Goal: Transaction & Acquisition: Purchase product/service

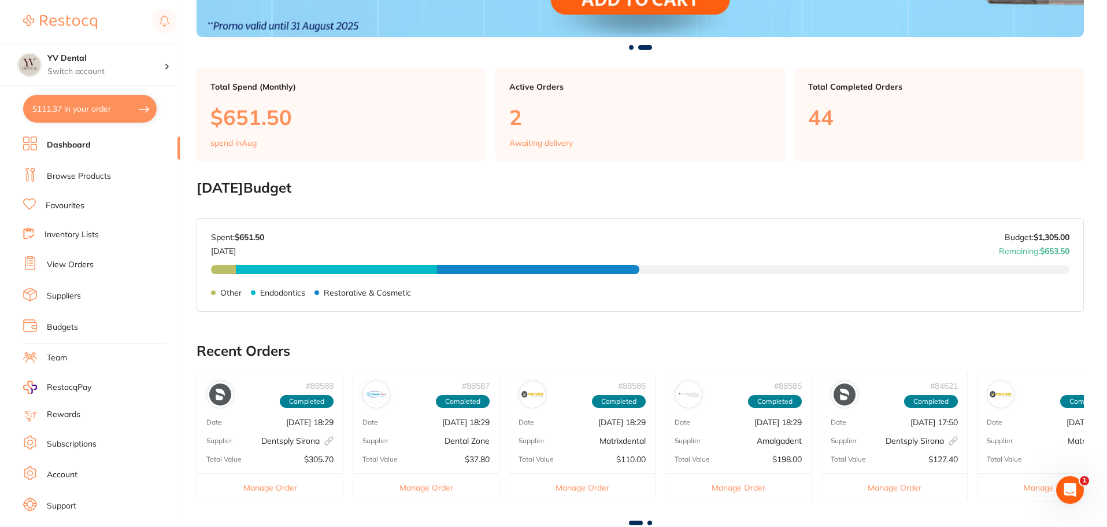
scroll to position [71, 0]
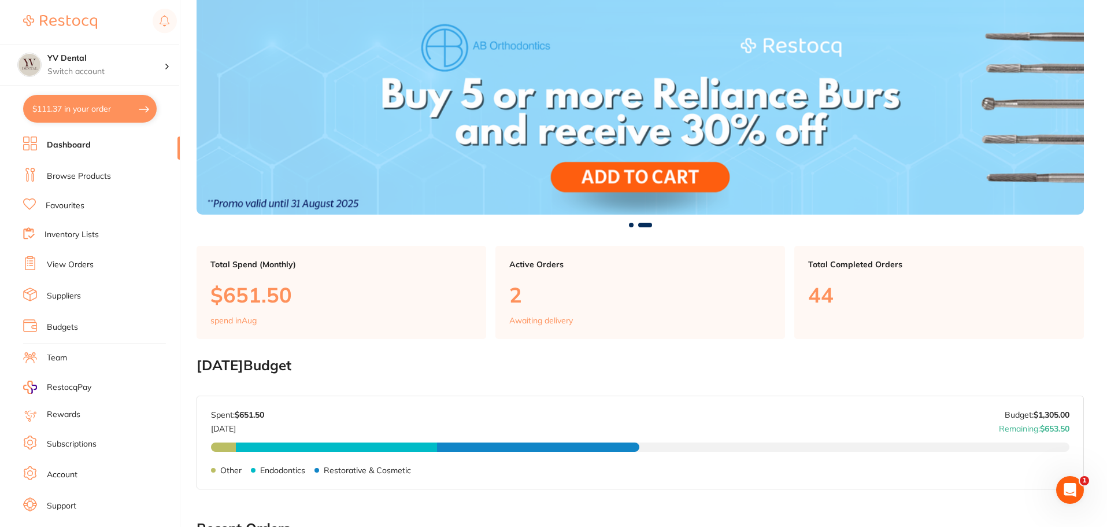
click at [73, 207] on link "Favourites" at bounding box center [65, 206] width 39 height 12
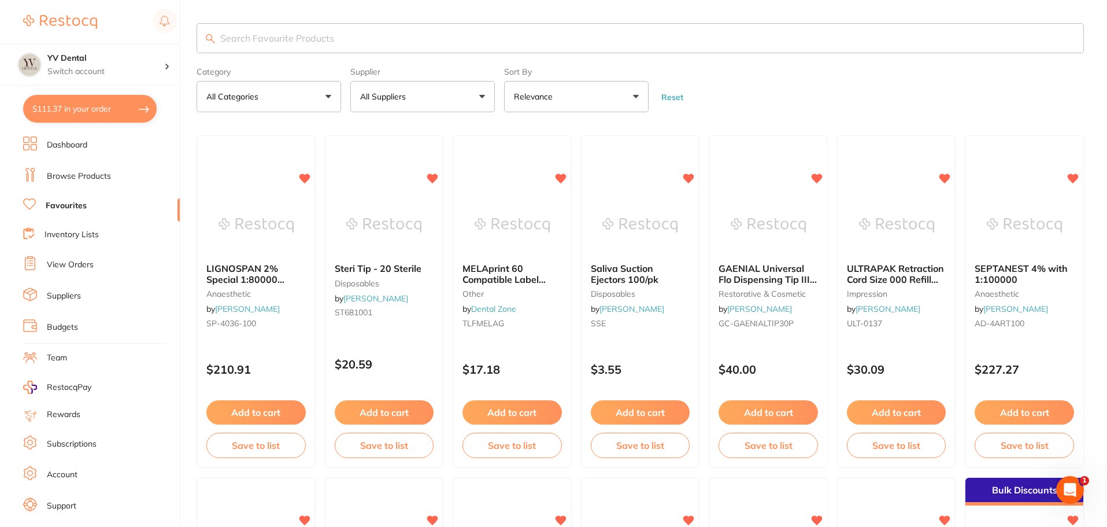
click at [80, 177] on link "Browse Products" at bounding box center [79, 177] width 64 height 12
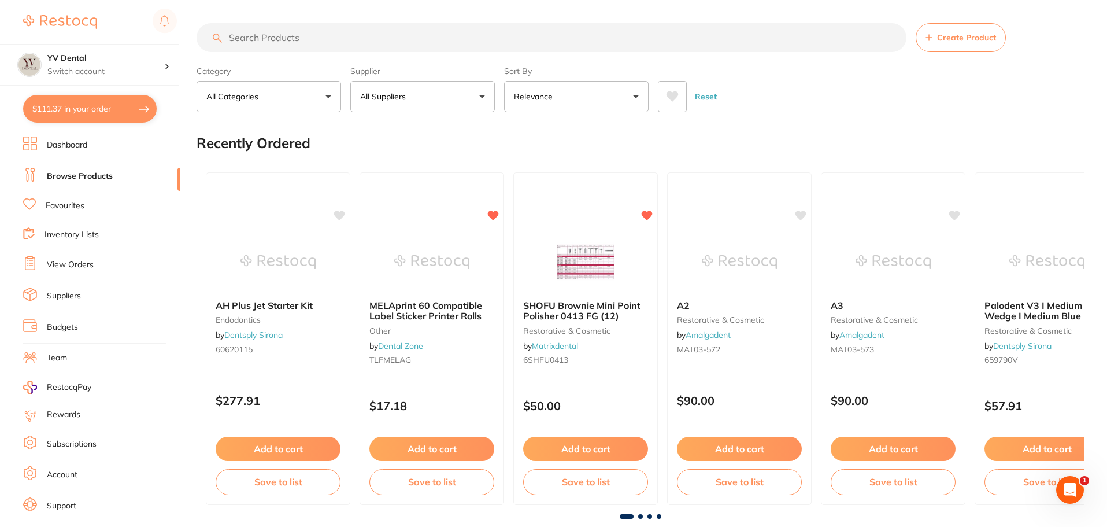
click at [302, 44] on input "search" at bounding box center [552, 37] width 710 height 29
click at [293, 37] on input "search" at bounding box center [552, 37] width 710 height 29
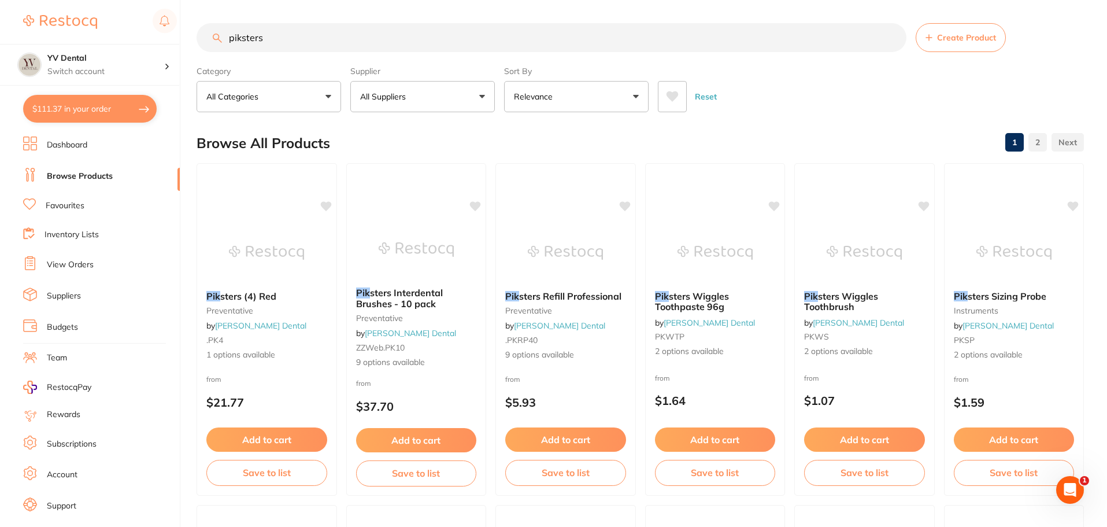
type input "piksters"
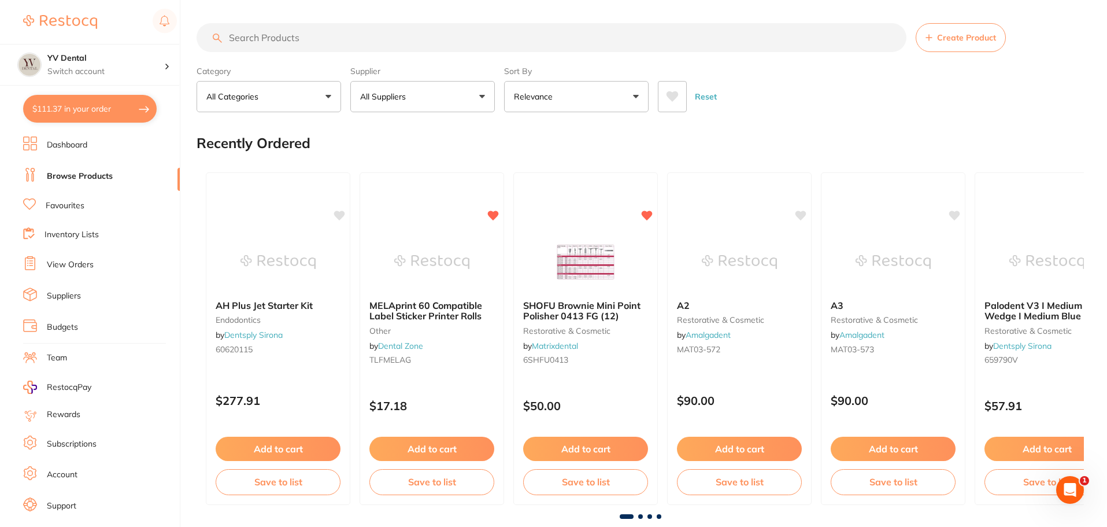
click at [267, 45] on input "search" at bounding box center [552, 37] width 710 height 29
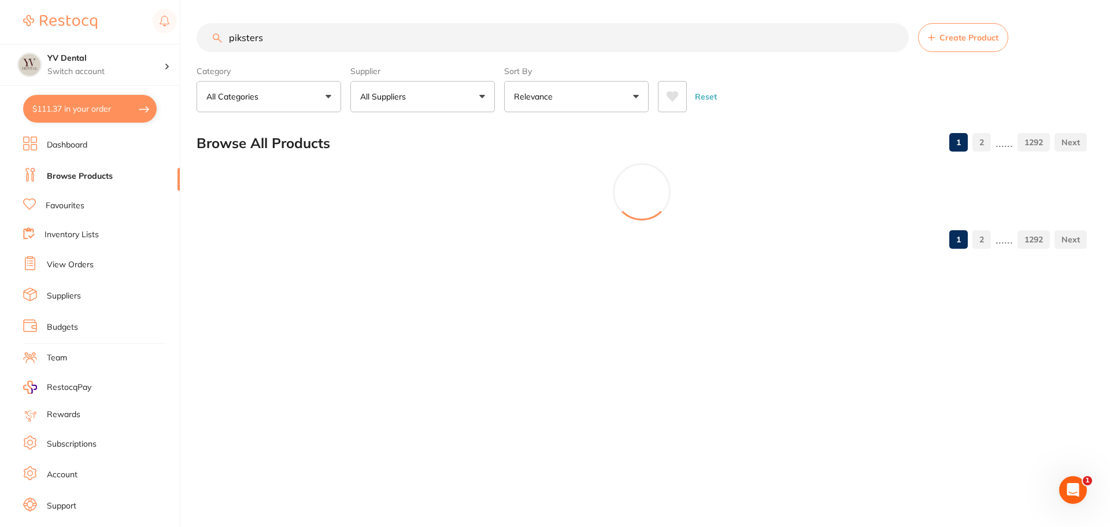
type input "piksters"
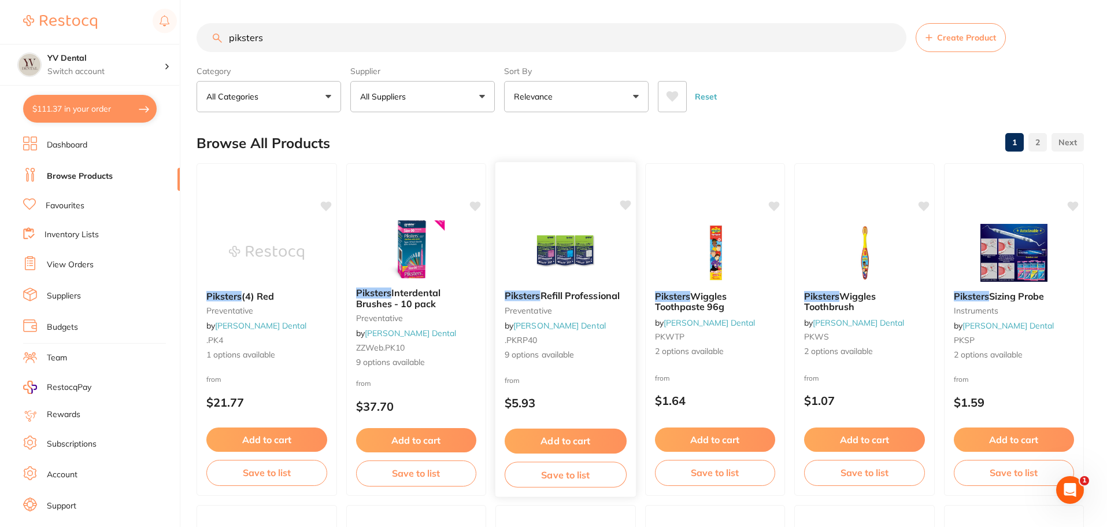
click at [565, 250] on img at bounding box center [566, 252] width 76 height 58
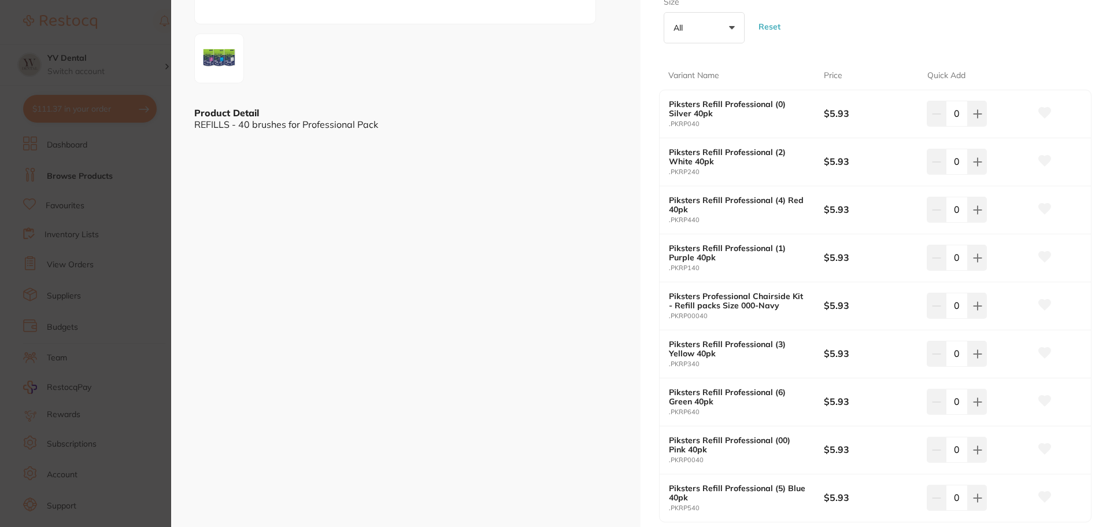
scroll to position [289, 0]
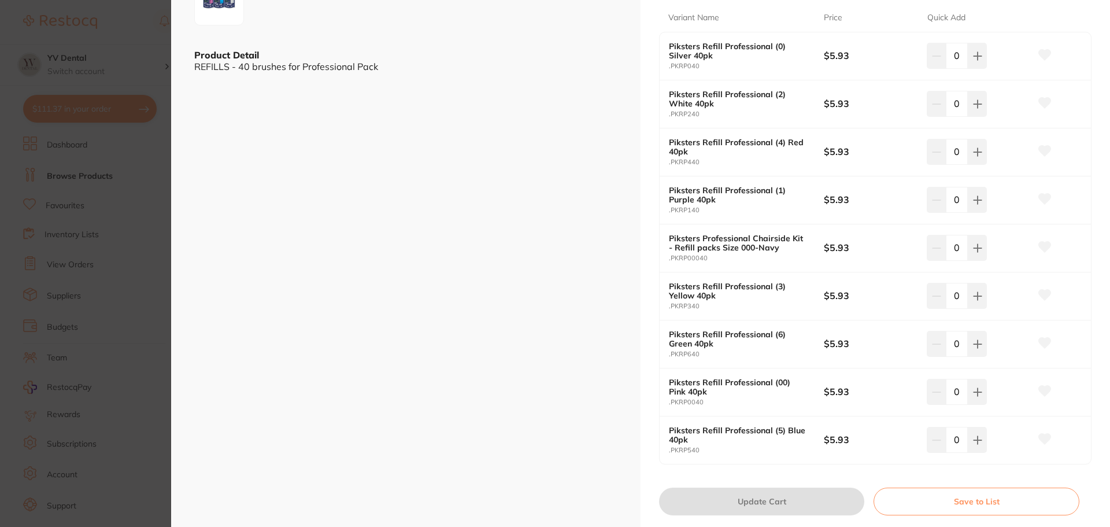
click at [708, 434] on b "Piksters Refill Professional (5) Blue 40pk" at bounding box center [738, 435] width 139 height 19
click at [978, 443] on icon at bounding box center [977, 439] width 9 height 9
type input "1"
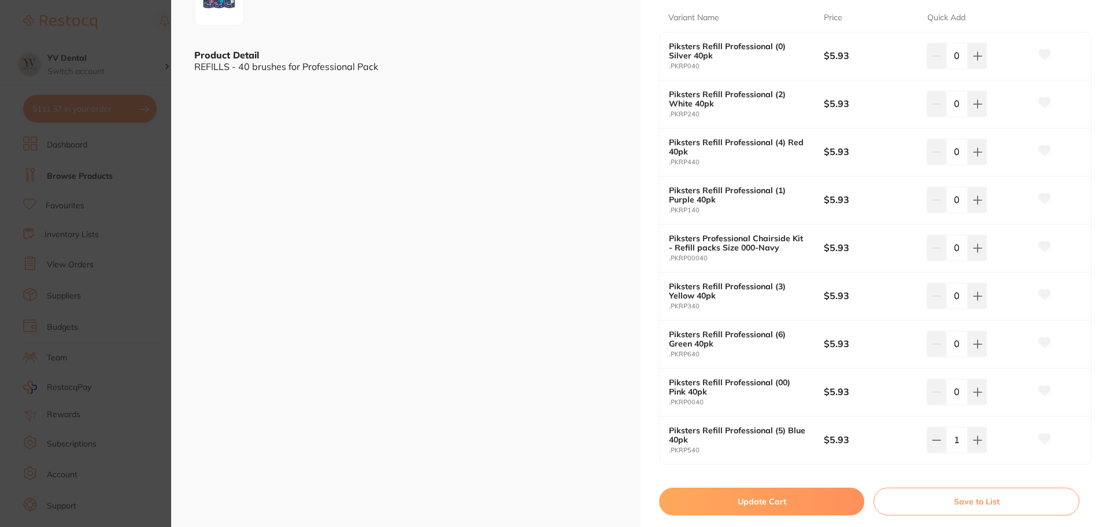
scroll to position [0, 0]
click at [841, 494] on button "Update Cart" at bounding box center [761, 502] width 205 height 28
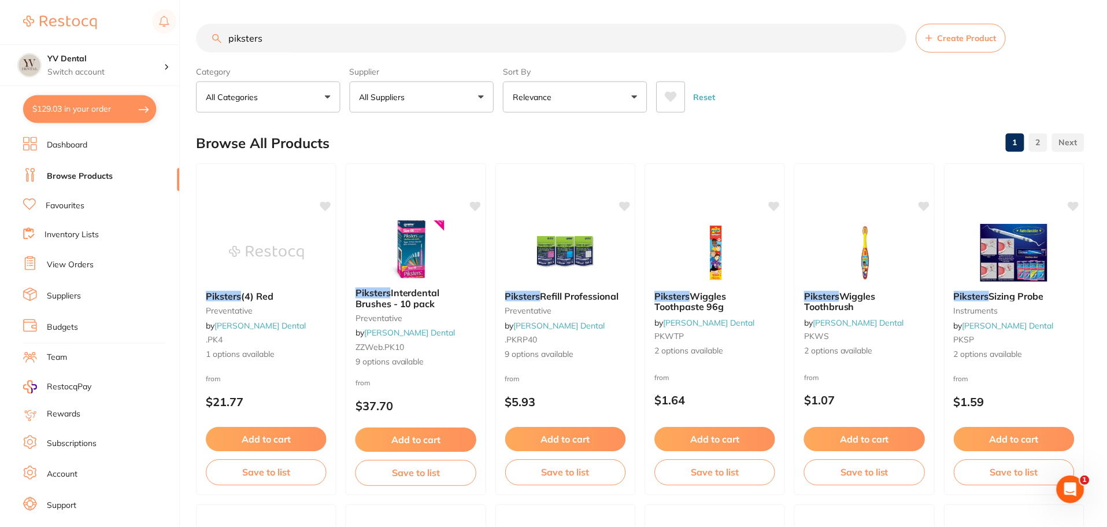
scroll to position [1, 0]
drag, startPoint x: 404, startPoint y: 29, endPoint x: 112, endPoint y: 29, distance: 291.5
click at [112, 29] on div "$129.03 YV Dental Switch account YV Dental $129.03 in your order Dashboard Brow…" at bounding box center [553, 262] width 1107 height 527
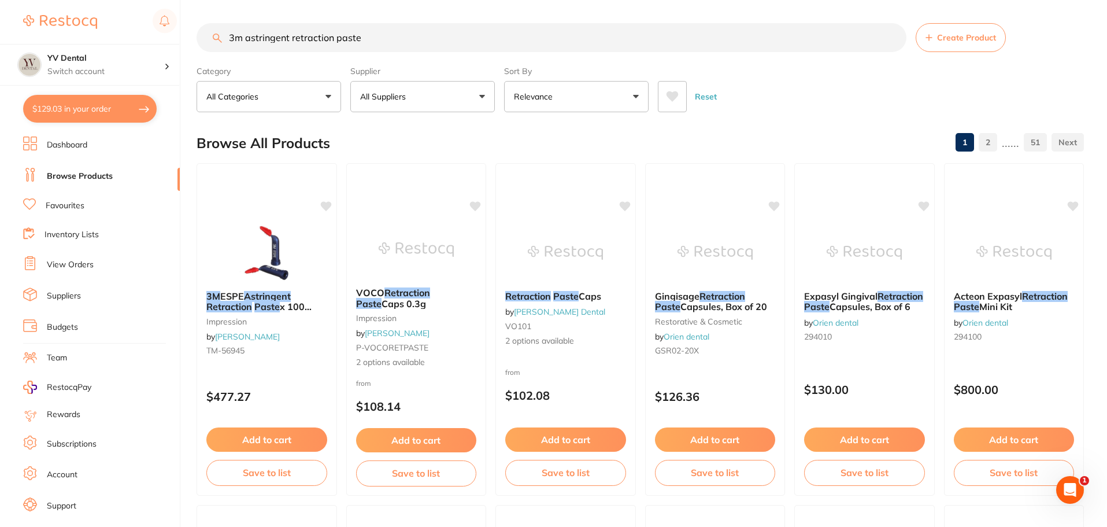
scroll to position [0, 0]
drag, startPoint x: 368, startPoint y: 40, endPoint x: 133, endPoint y: 18, distance: 235.9
click at [133, 18] on div "$129.03 YV Dental Switch account YV Dental $129.03 in your order Dashboard Brow…" at bounding box center [553, 263] width 1107 height 527
paste input "opal solution"
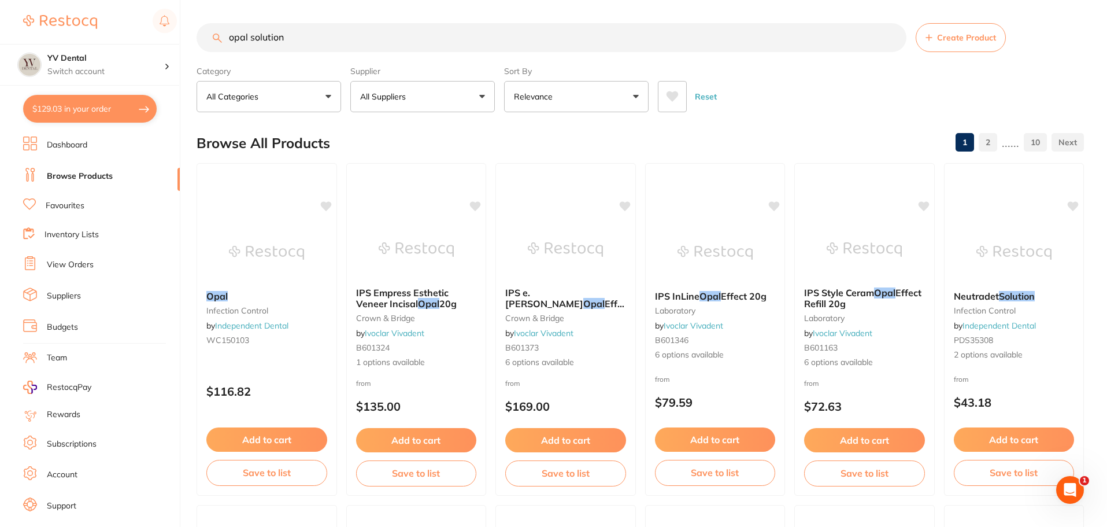
type input "opal solution"
